Goal: Transaction & Acquisition: Subscribe to service/newsletter

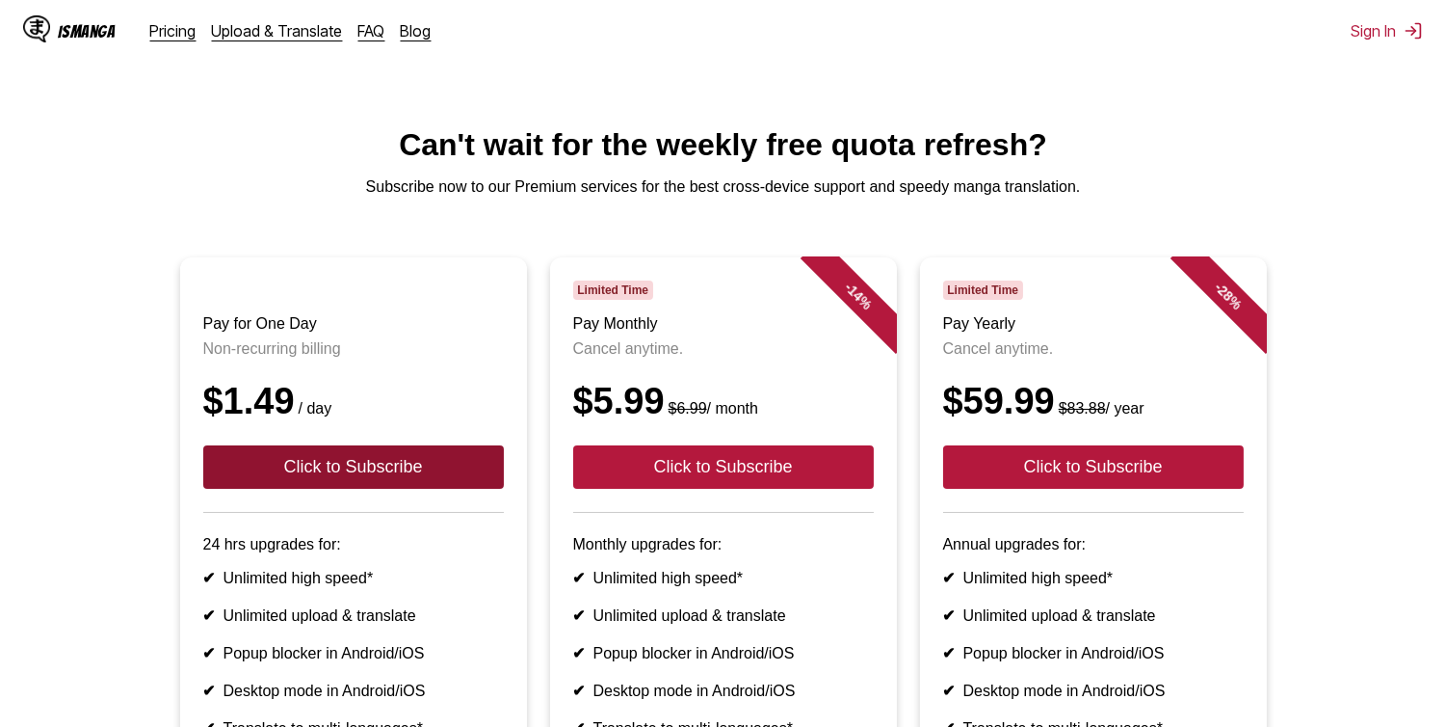
click at [386, 478] on button "Click to Subscribe" at bounding box center [353, 466] width 301 height 43
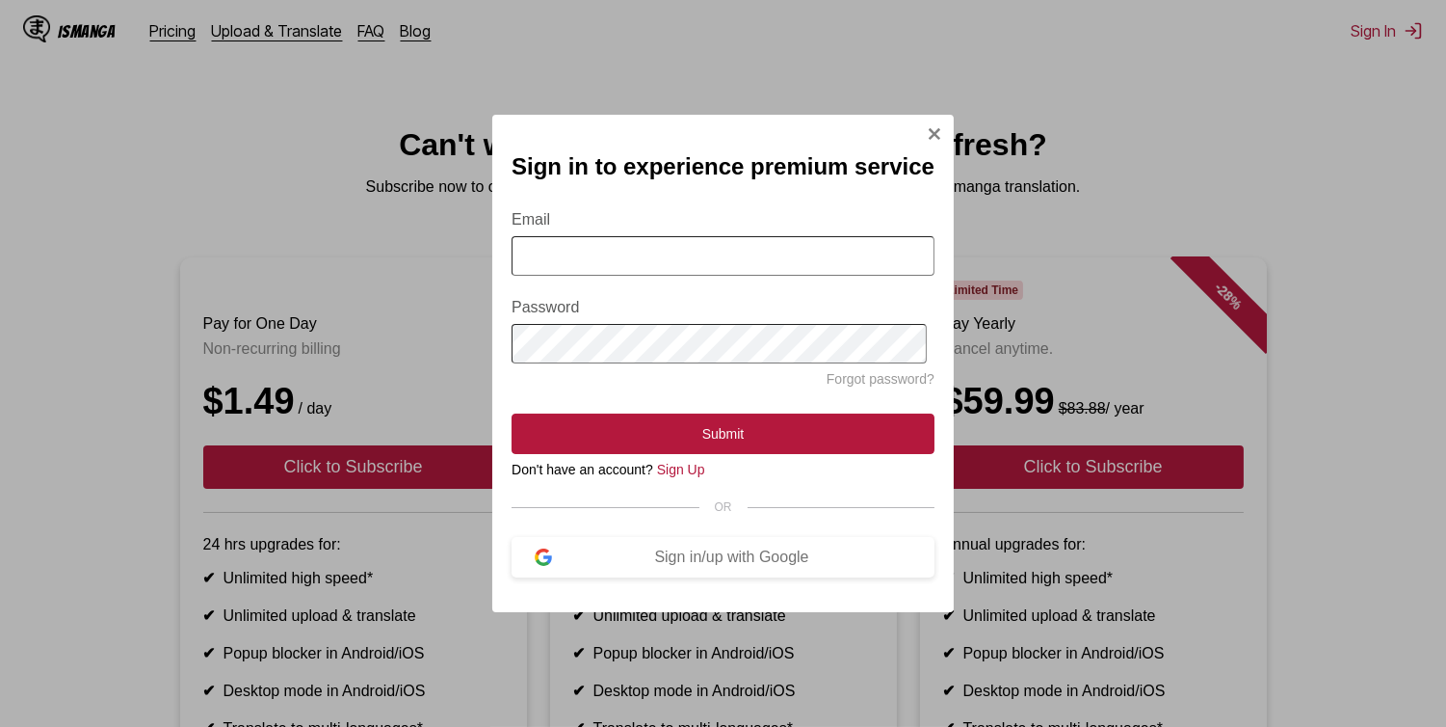
click at [636, 244] on input "Email" at bounding box center [723, 256] width 423 height 40
click at [520, 370] on form "Email Password Forgot password? Submit" at bounding box center [723, 321] width 423 height 267
click at [929, 128] on img "Sign In Modal" at bounding box center [934, 133] width 15 height 15
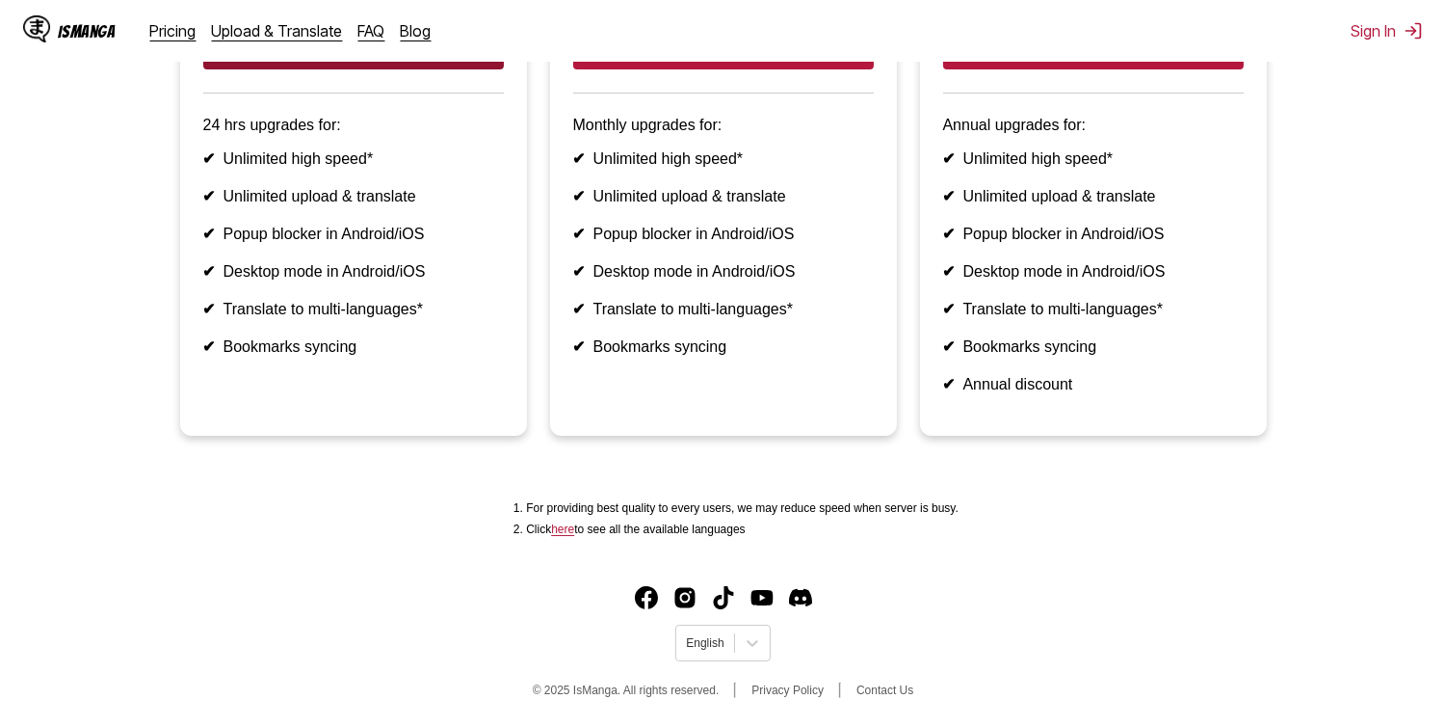
scroll to position [477, 0]
click at [570, 532] on link "here" at bounding box center [562, 528] width 23 height 13
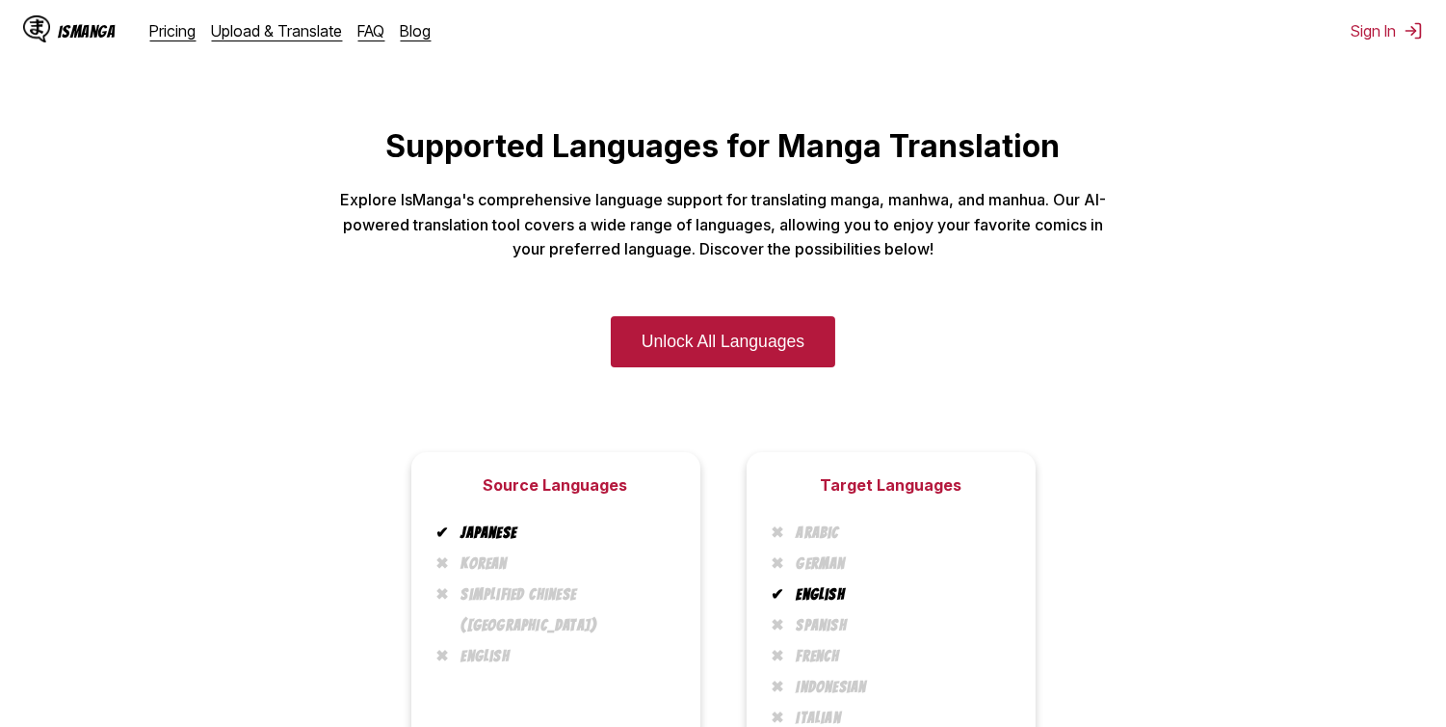
scroll to position [214, 0]
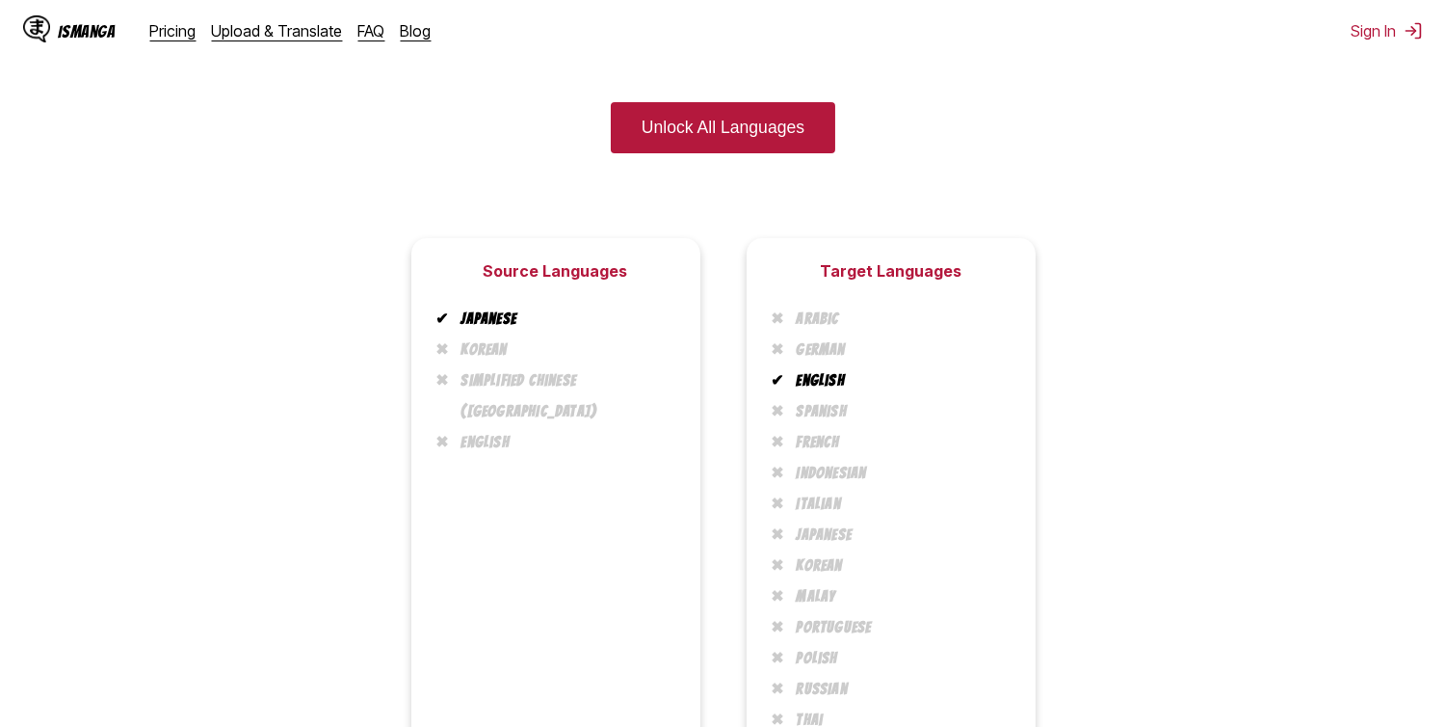
click at [503, 352] on li "Korean" at bounding box center [563, 349] width 227 height 31
click at [497, 387] on li "Simplified Chinese ([GEOGRAPHIC_DATA])" at bounding box center [563, 396] width 227 height 62
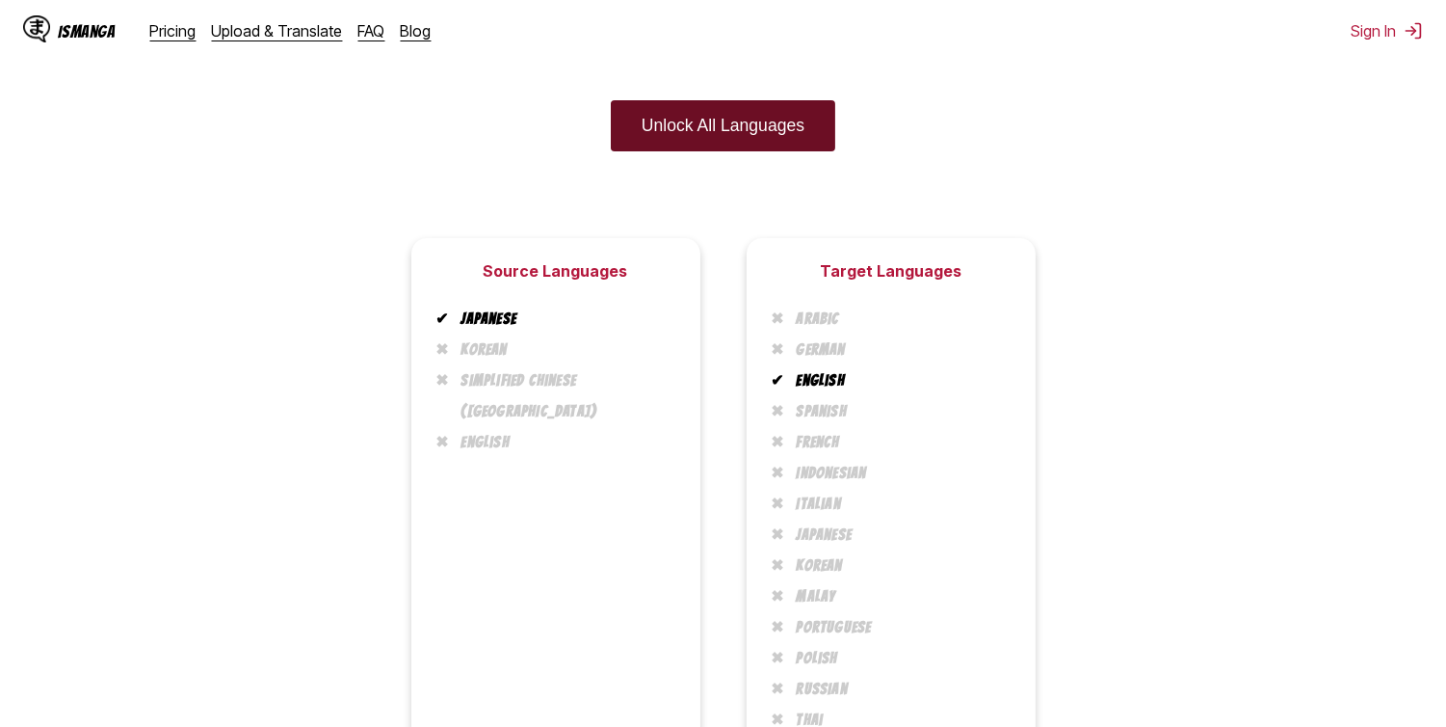
click at [728, 122] on link "Unlock All Languages" at bounding box center [723, 125] width 225 height 51
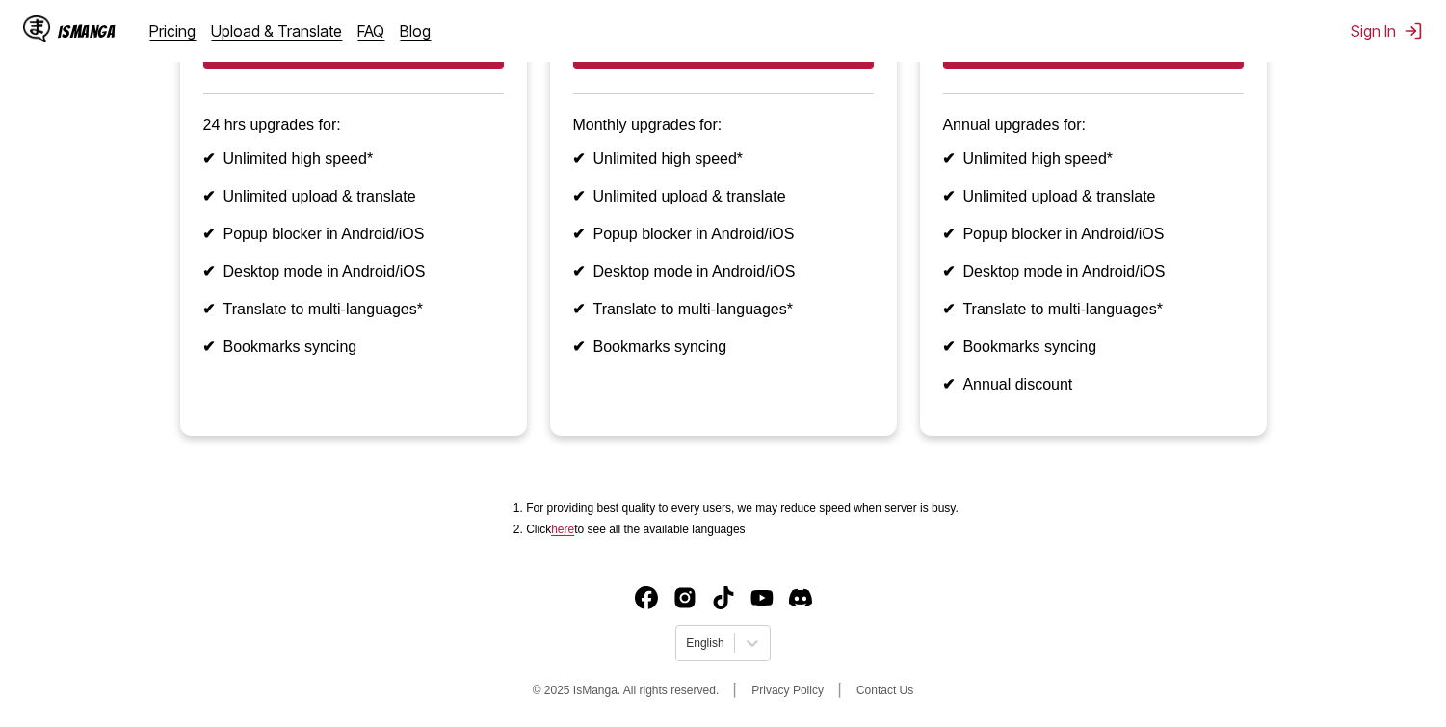
scroll to position [477, 0]
